Goal: Complete application form

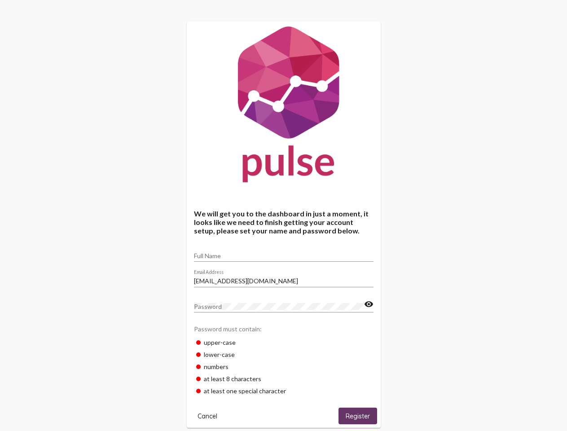
click at [284, 253] on input "Full Name" at bounding box center [284, 255] width 180 height 7
click at [284, 278] on input "[EMAIL_ADDRESS][DOMAIN_NAME]" at bounding box center [284, 280] width 180 height 7
click at [369, 304] on mat-icon "visibility" at bounding box center [368, 304] width 9 height 11
click at [207, 416] on span "Cancel" at bounding box center [208, 416] width 20 height 8
click at [358, 416] on html "We will get you to the dashboard in just a moment, it looks like we need to fin…" at bounding box center [283, 344] width 567 height 688
